Goal: Task Accomplishment & Management: Complete application form

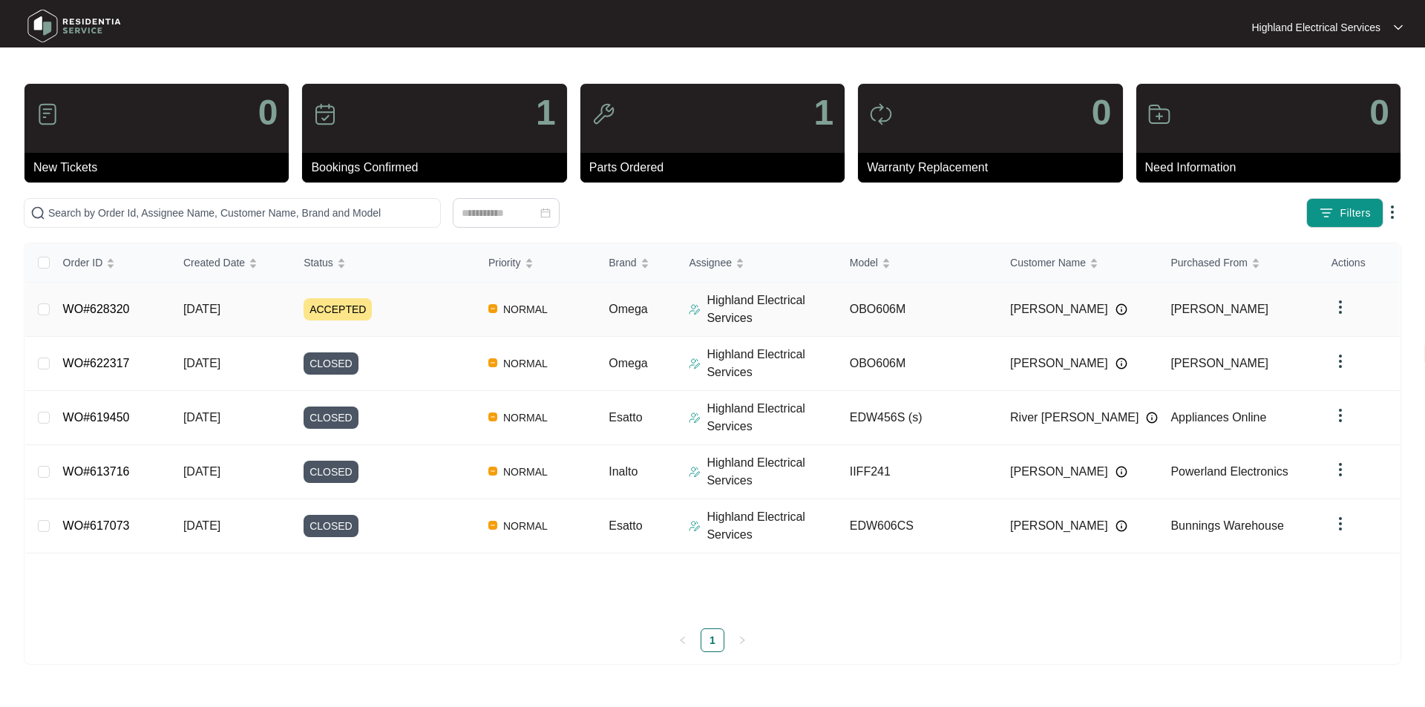
click at [123, 310] on link "WO#628320" at bounding box center [96, 309] width 67 height 13
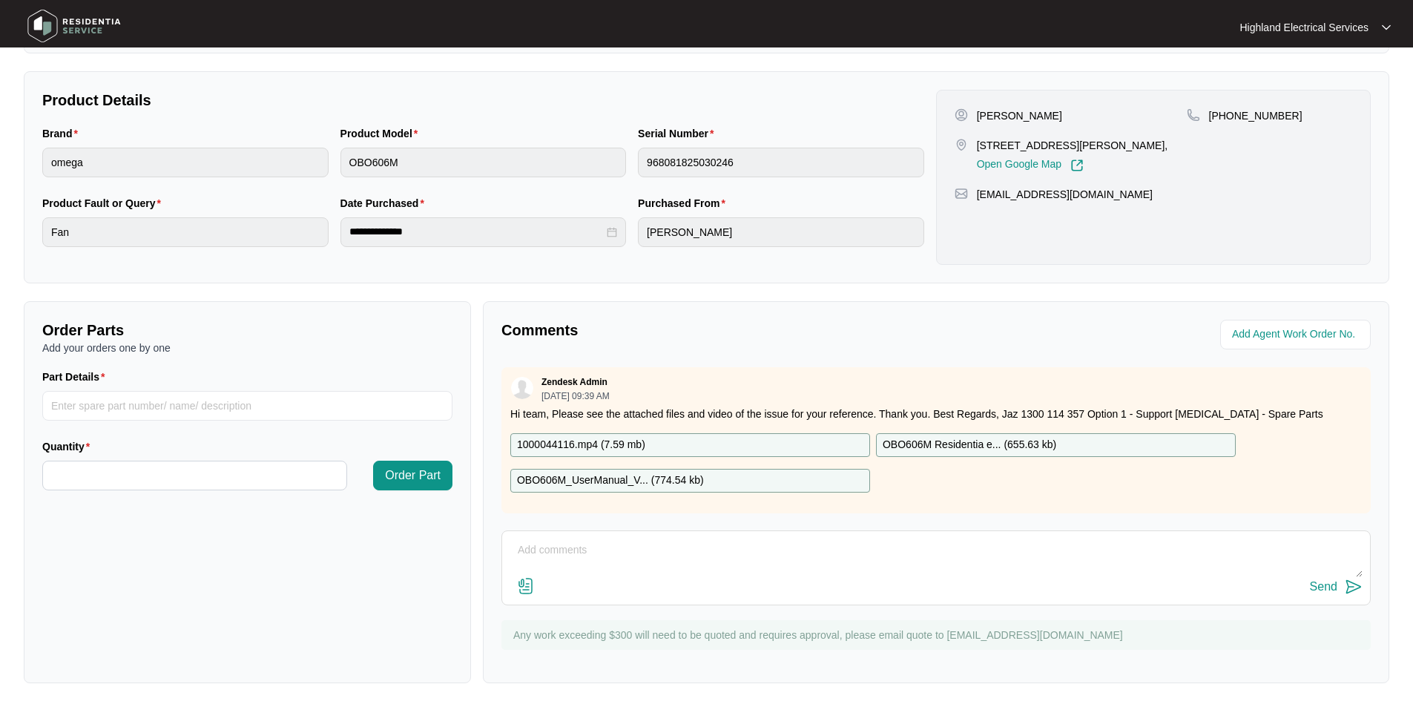
scroll to position [74, 0]
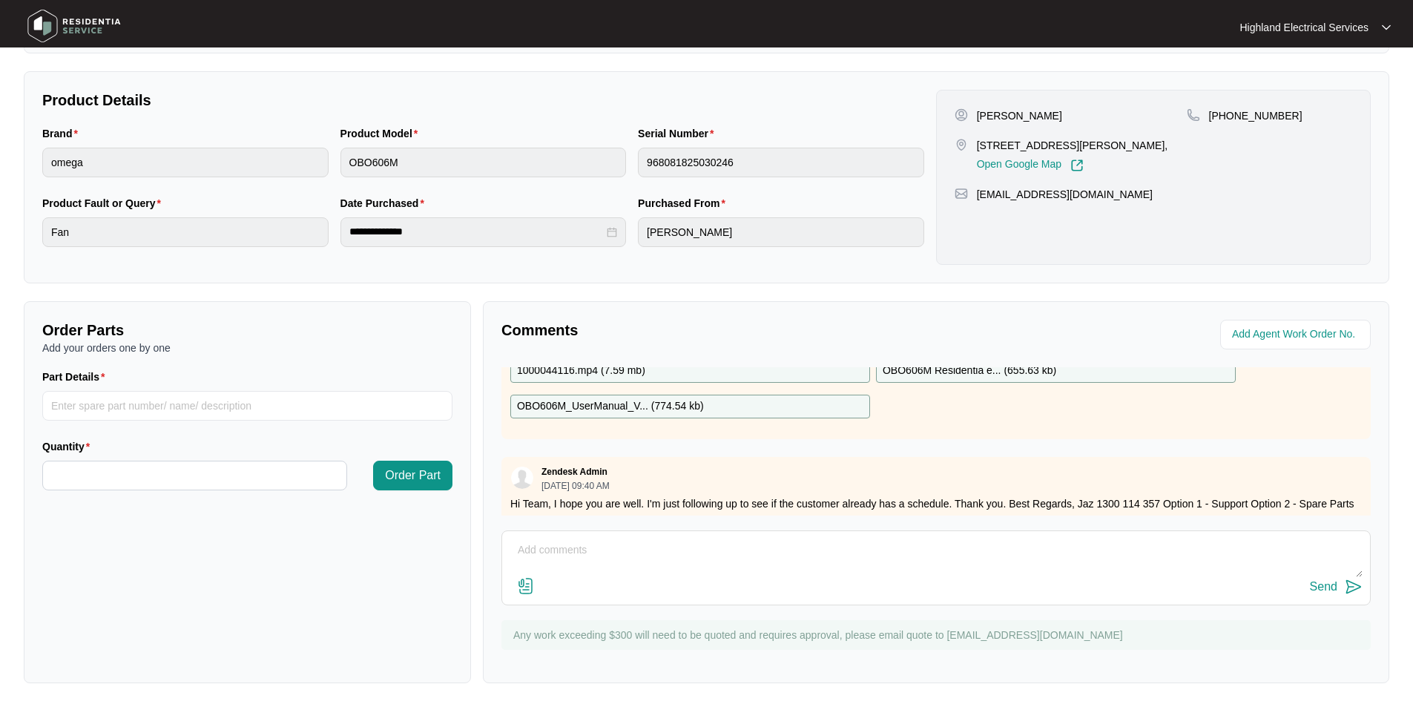
click at [574, 551] on textarea at bounding box center [936, 558] width 853 height 39
paste textarea "Reshape fan [MEDICAL_DATA] - OK."
paste textarea "92153"
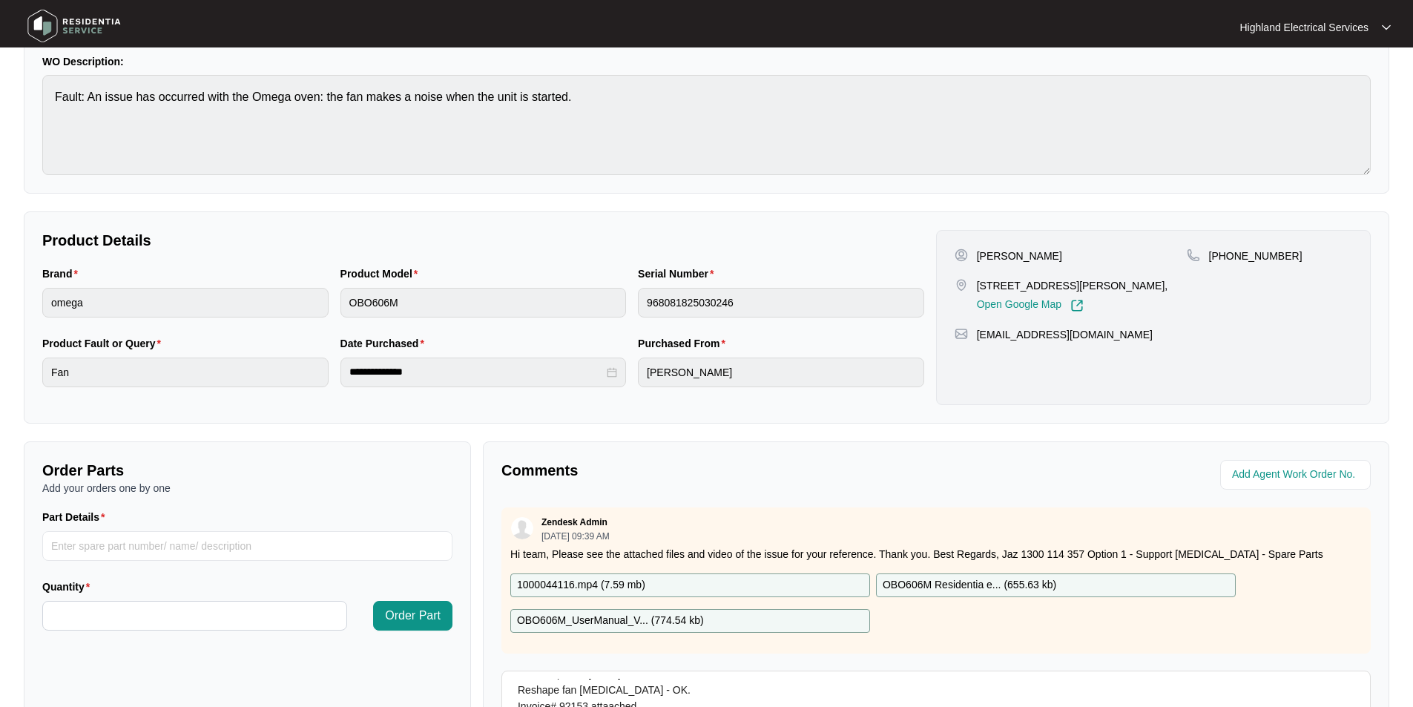
scroll to position [277, 0]
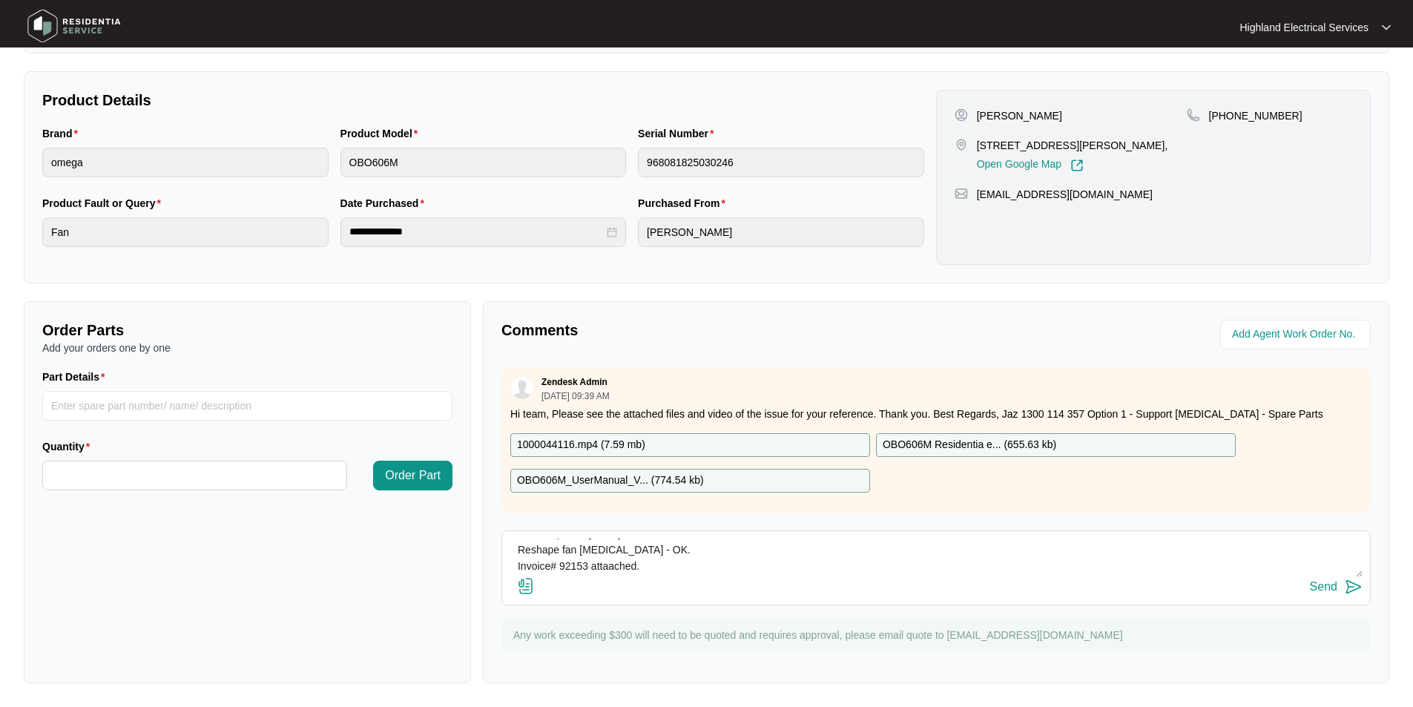
type textarea "Job completed [DATE]. Reshape fan [MEDICAL_DATA] - OK. Invoice# 92153 attaached."
click at [530, 586] on img at bounding box center [526, 586] width 18 height 18
click at [0, 0] on input "file" at bounding box center [0, 0] width 0 height 0
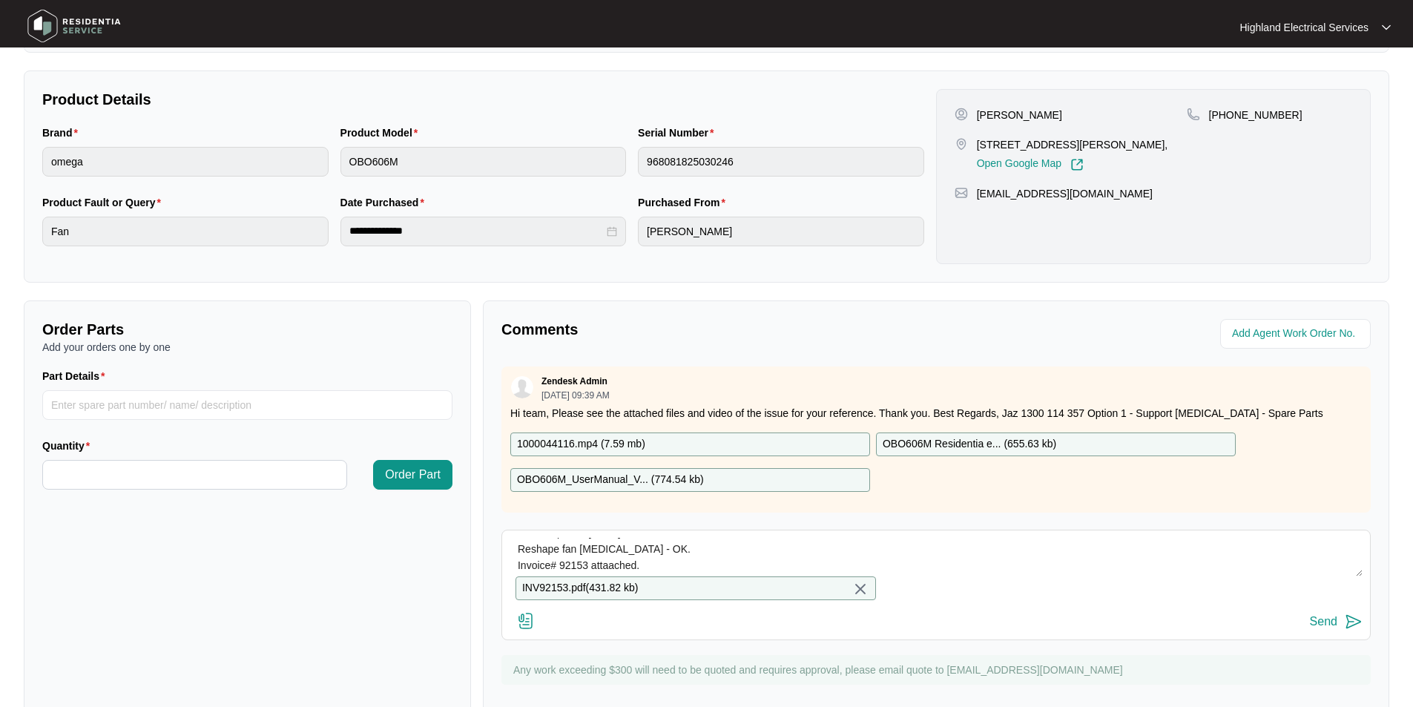
click at [1351, 630] on img at bounding box center [1354, 622] width 18 height 18
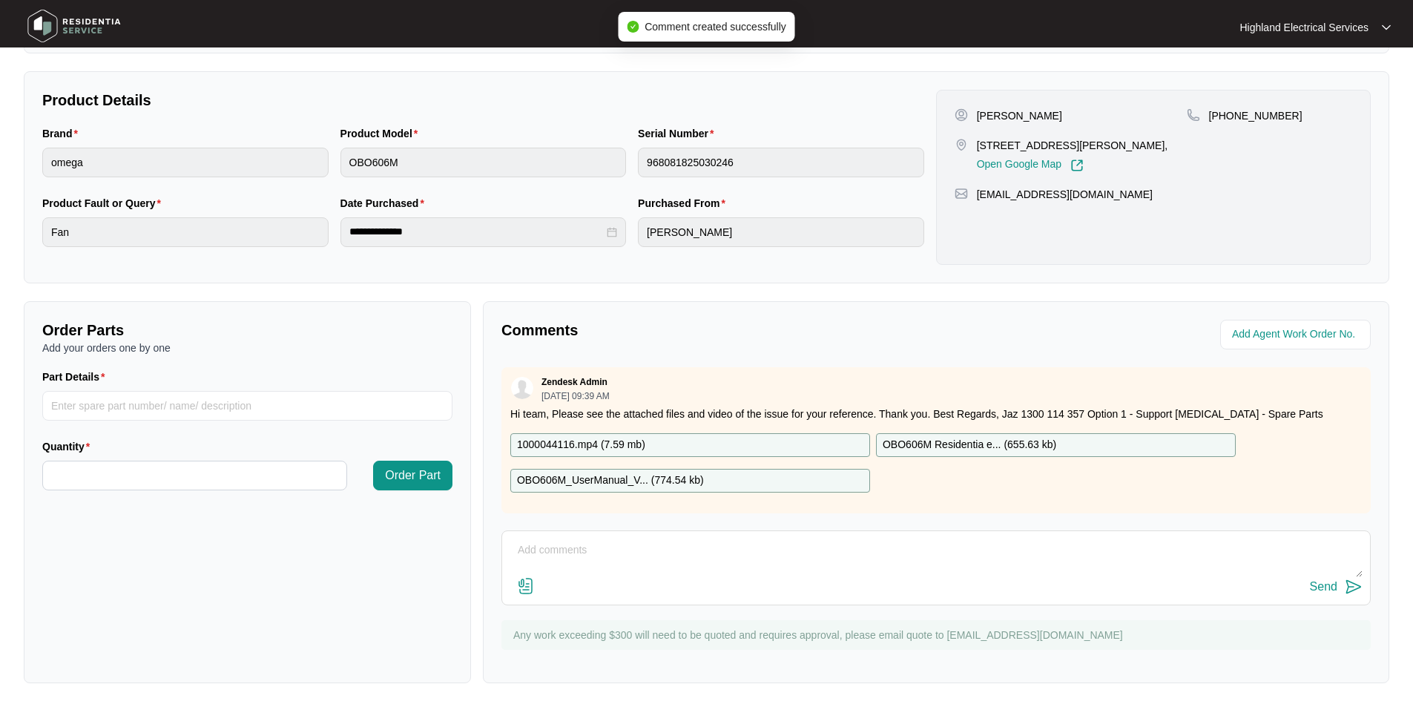
scroll to position [0, 0]
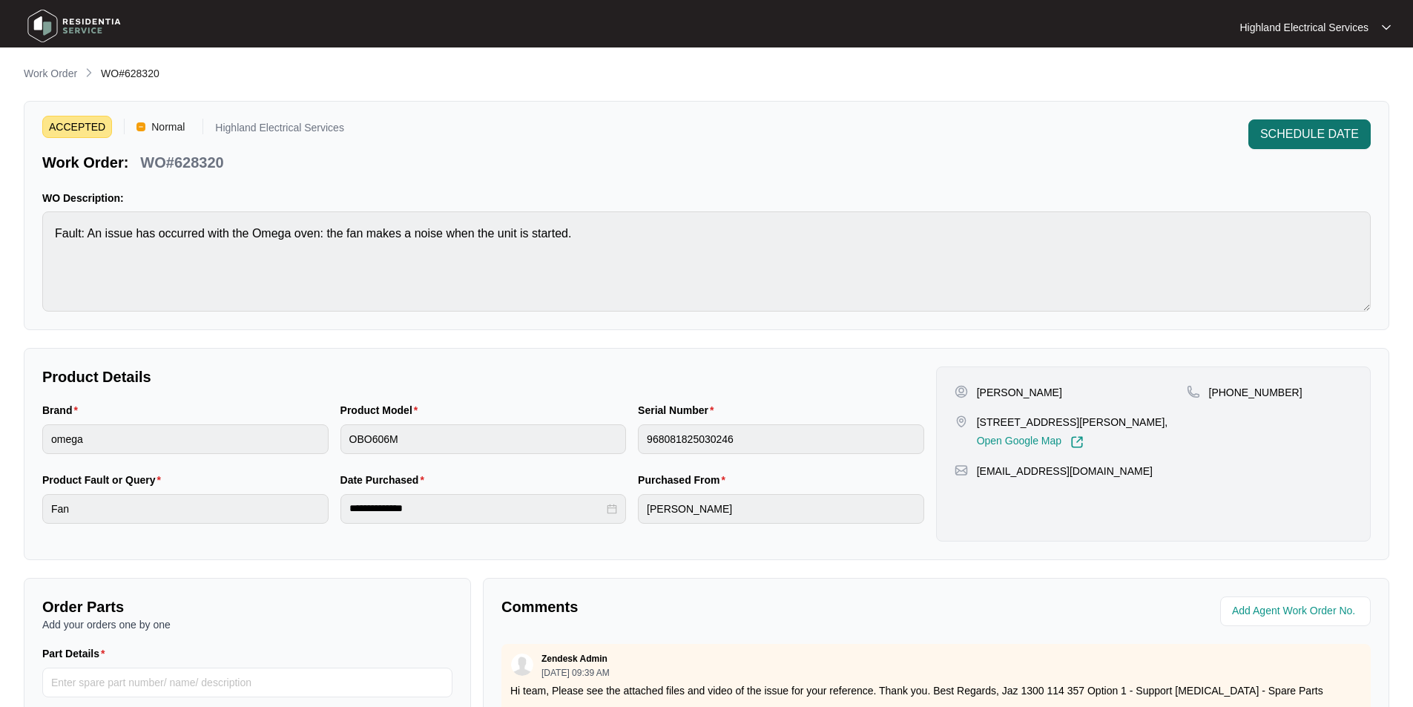
click at [1303, 134] on span "SCHEDULE DATE" at bounding box center [1310, 134] width 99 height 18
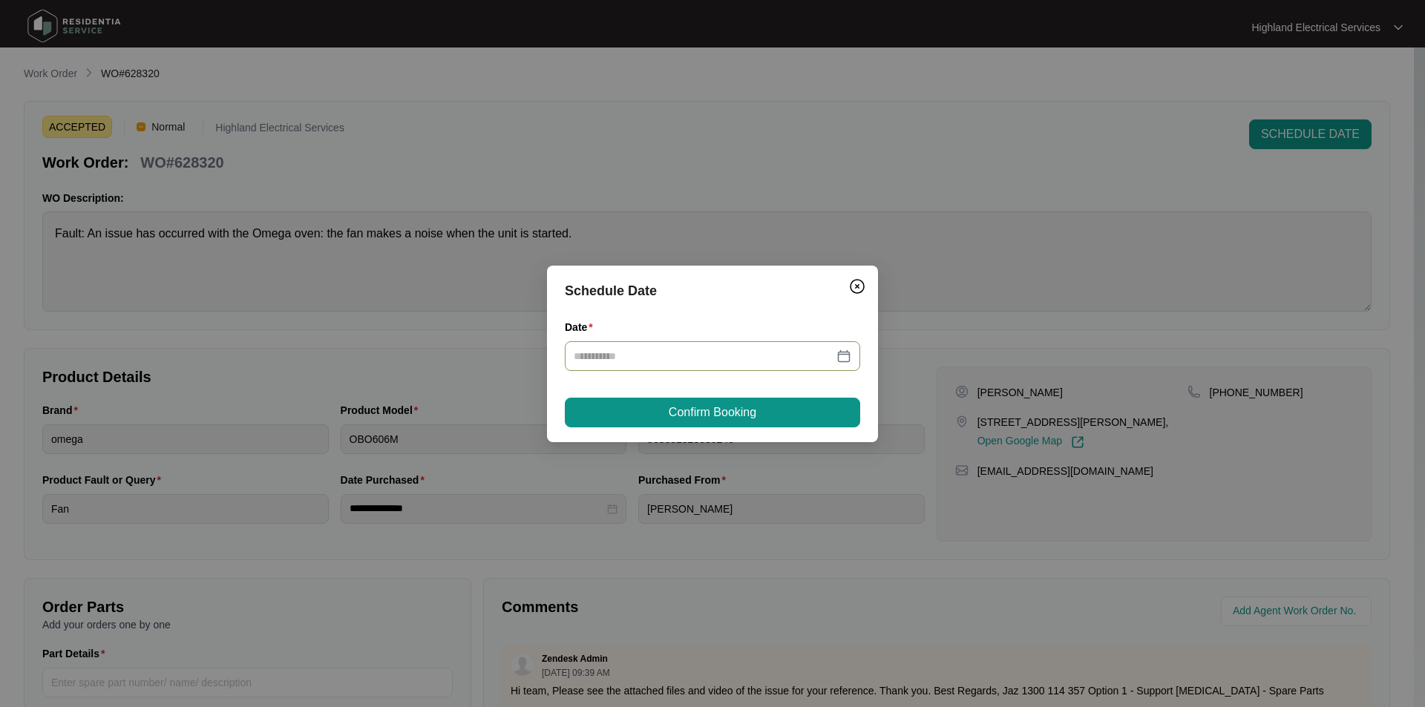
click at [844, 358] on div at bounding box center [712, 356] width 277 height 16
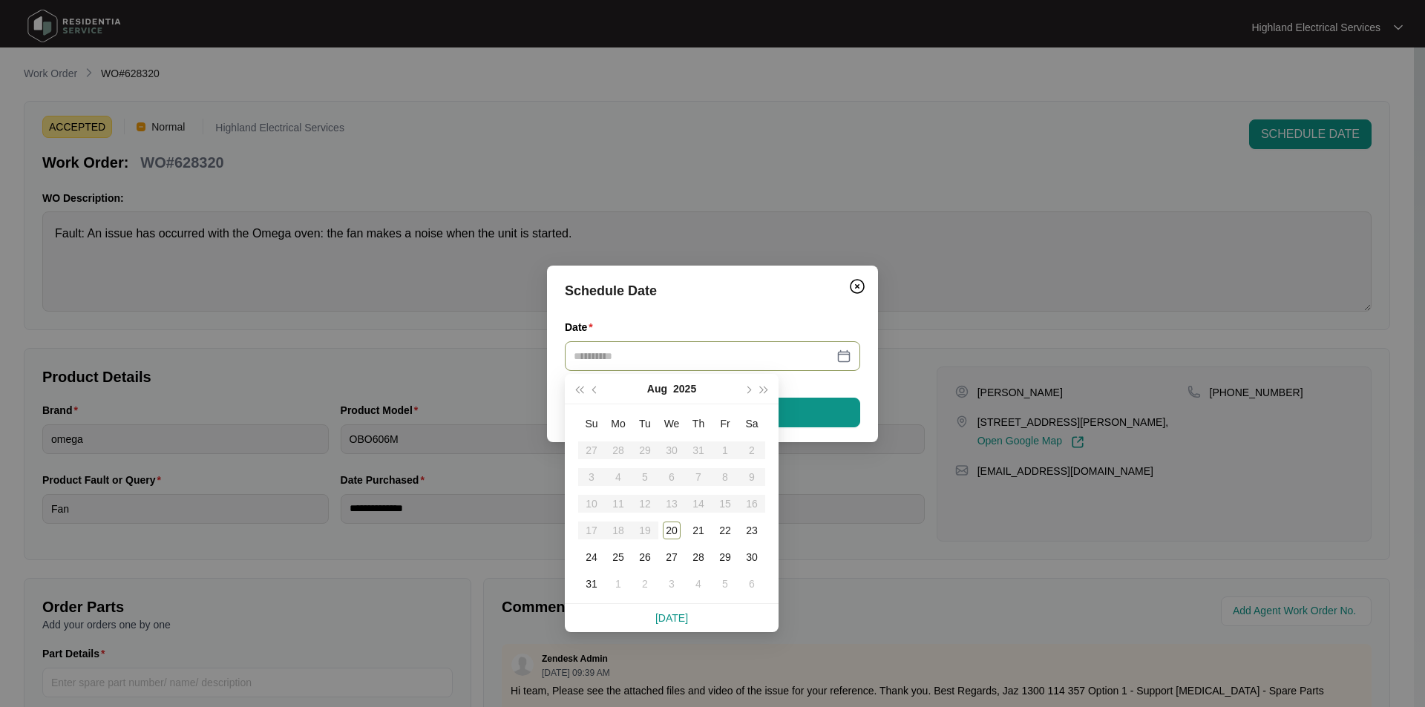
type input "**********"
click at [642, 505] on table "Su Mo Tu We Th Fr Sa 27 28 29 30 31 1 2 3 4 5 6 7 8 9 10 11 12 13 14 15 16 17 1…" at bounding box center [671, 503] width 187 height 187
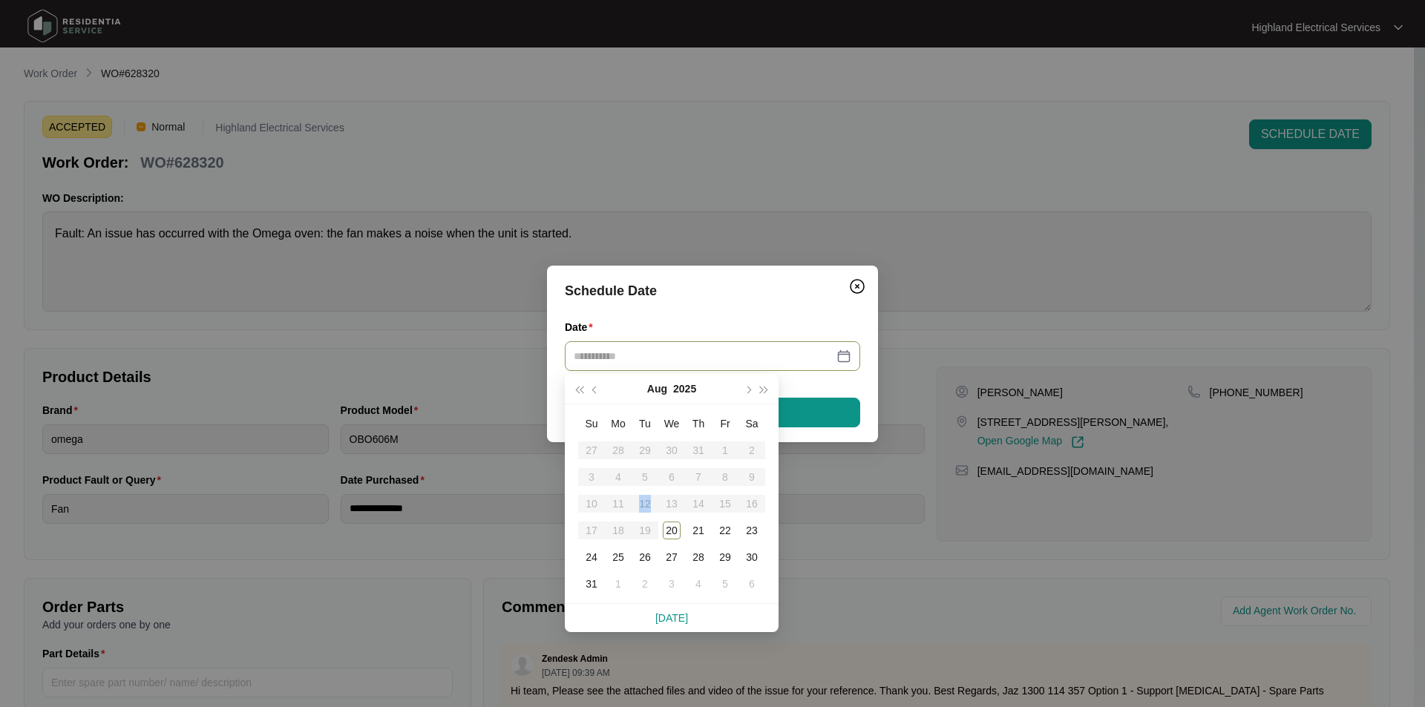
click at [642, 505] on table "Su Mo Tu We Th Fr Sa 27 28 29 30 31 1 2 3 4 5 6 7 8 9 10 11 12 13 14 15 16 17 1…" at bounding box center [671, 503] width 187 height 187
type input "**********"
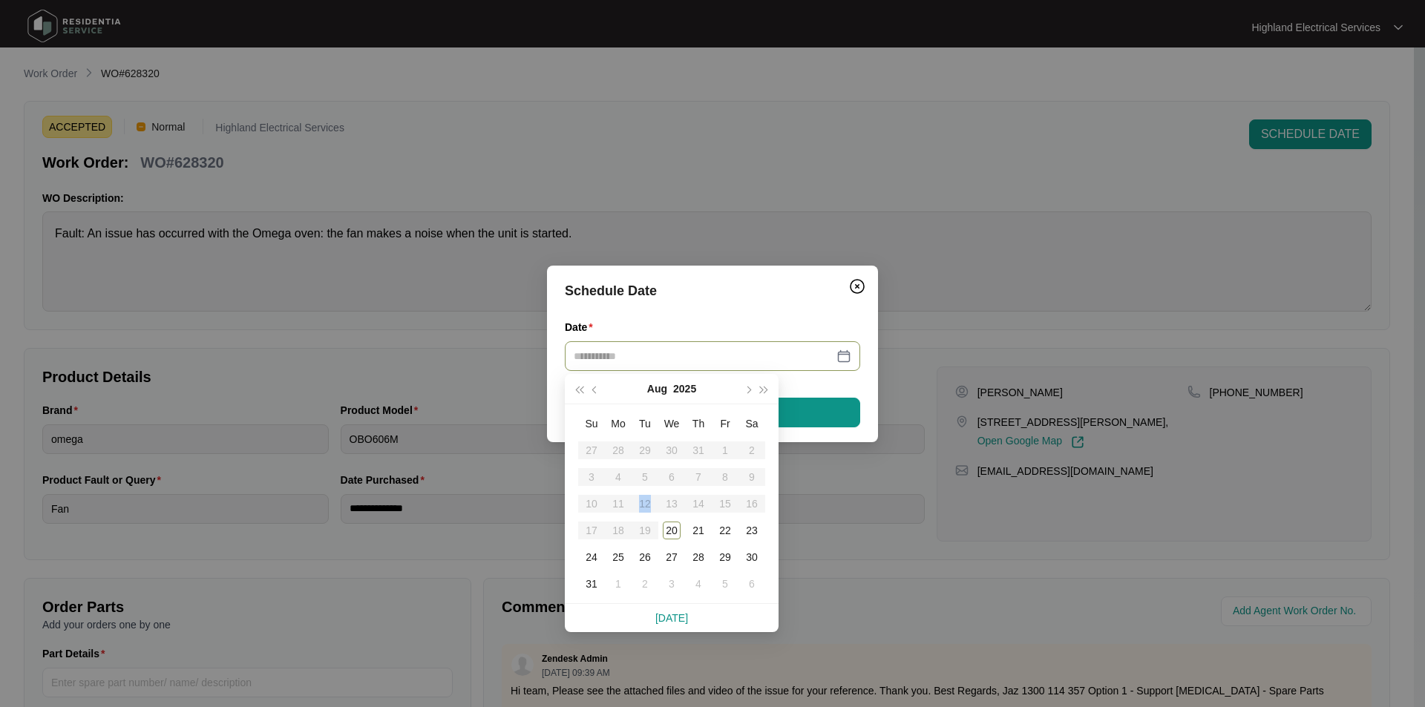
click at [647, 501] on table "Su Mo Tu We Th Fr Sa 27 28 29 30 31 1 2 3 4 5 6 7 8 9 10 11 12 13 14 15 16 17 1…" at bounding box center [671, 503] width 187 height 187
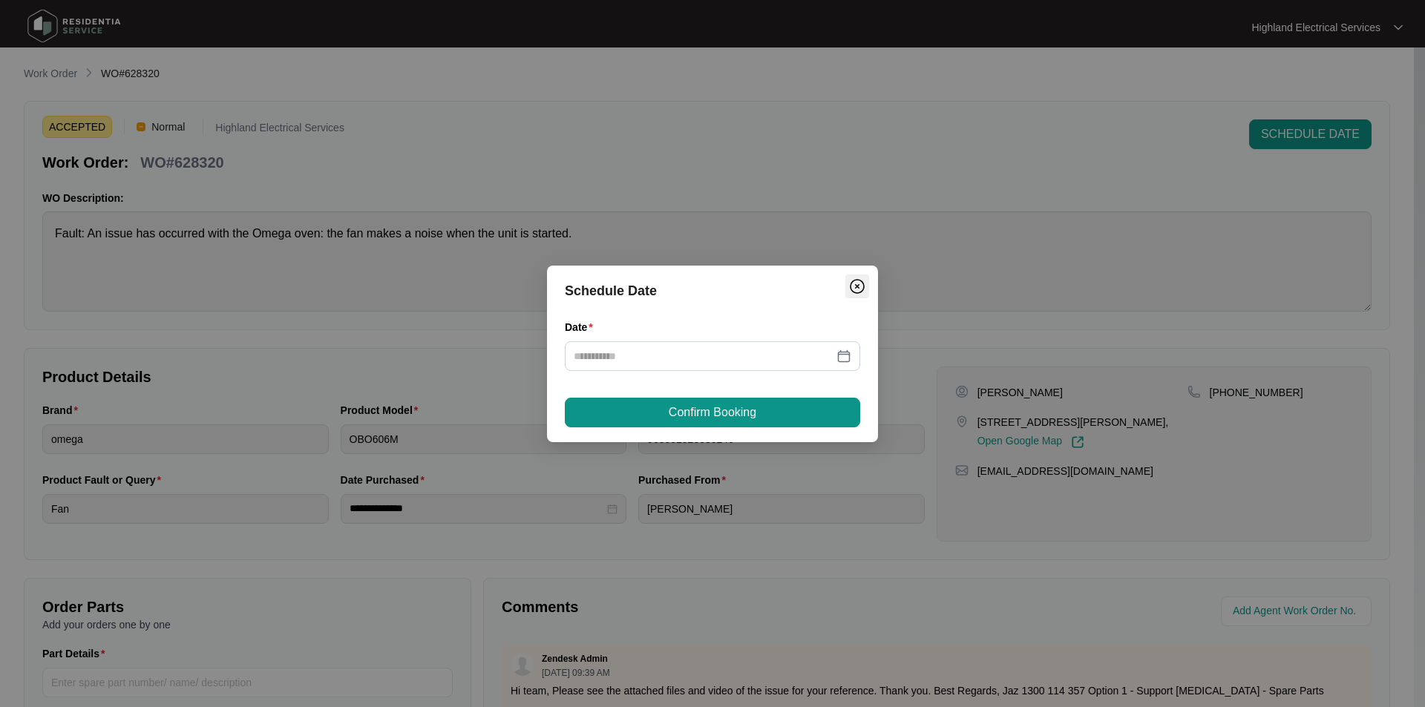
click at [861, 291] on img "Close" at bounding box center [857, 286] width 18 height 18
